Goal: Task Accomplishment & Management: Use online tool/utility

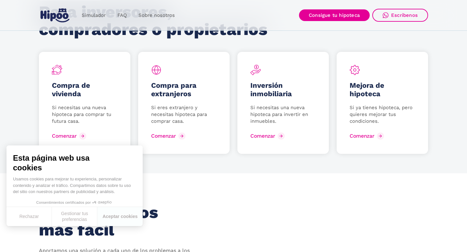
scroll to position [851, 0]
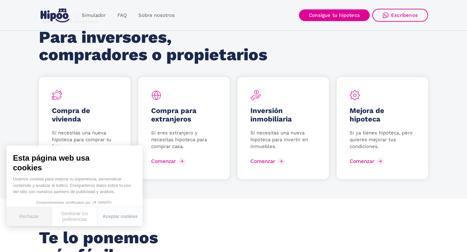
click at [35, 217] on button "Rechazar" at bounding box center [28, 216] width 45 height 19
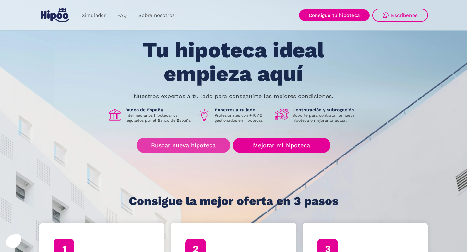
scroll to position [19, 0]
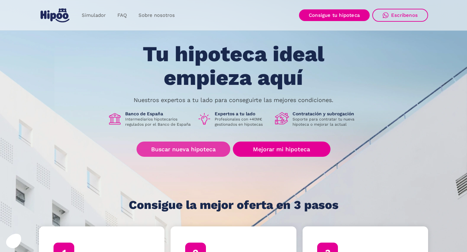
click at [202, 154] on link "Buscar nueva hipoteca" at bounding box center [184, 149] width 94 height 15
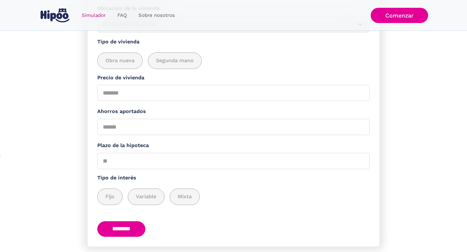
scroll to position [142, 0]
